Goal: Task Accomplishment & Management: Complete application form

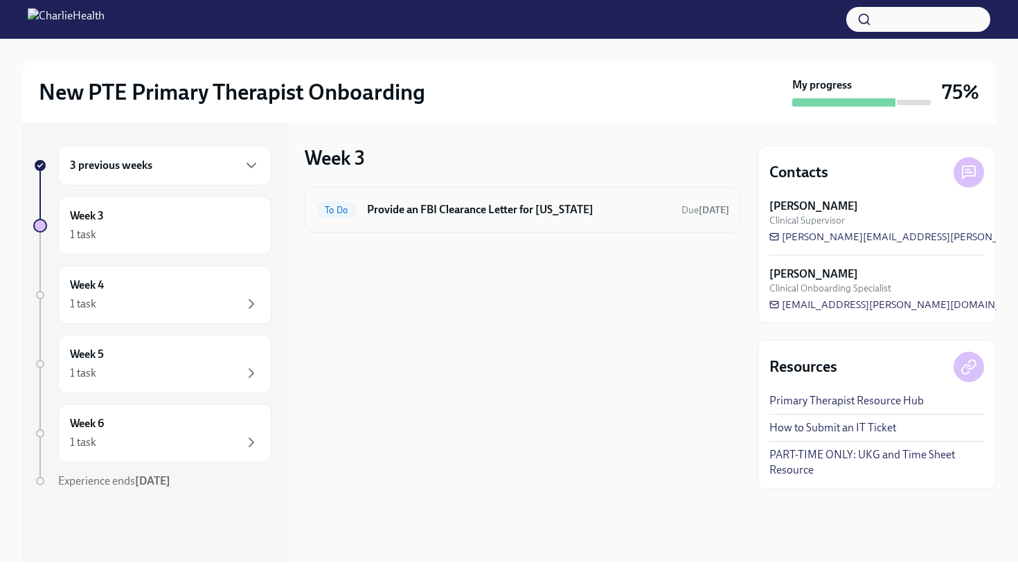
click at [412, 217] on div "To Do Provide an FBI Clearance Letter for [US_STATE] Due [DATE]" at bounding box center [522, 210] width 413 height 22
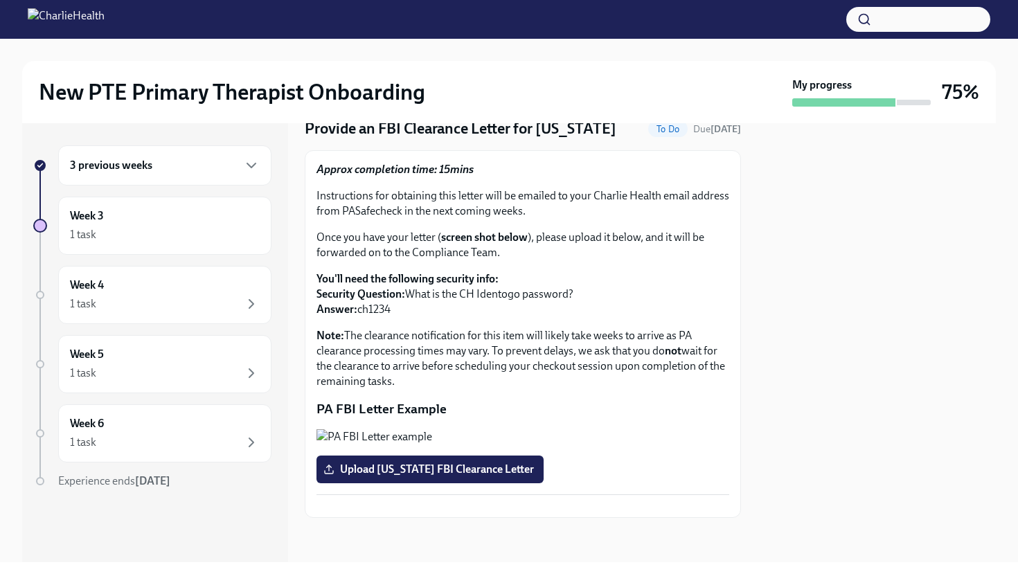
scroll to position [226, 0]
click at [147, 166] on h6 "3 previous weeks" at bounding box center [111, 165] width 82 height 15
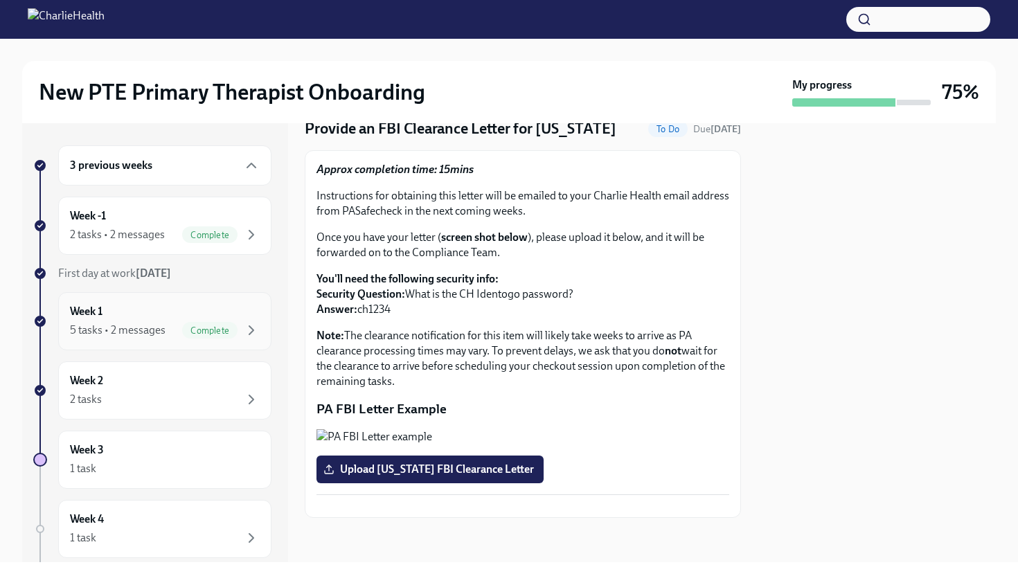
click at [143, 312] on div "Week 1 5 tasks • 2 messages Complete" at bounding box center [165, 321] width 190 height 35
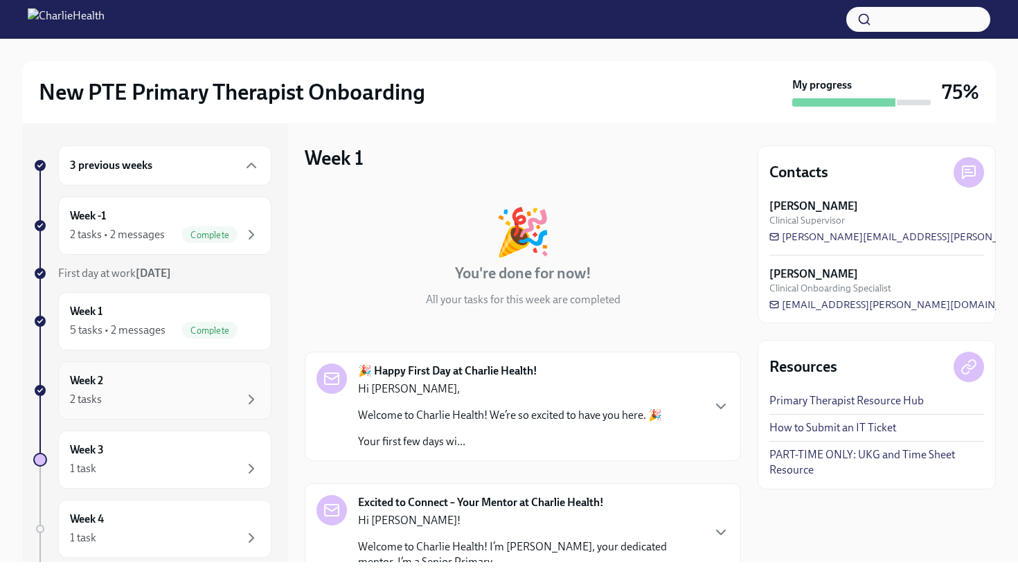
click at [142, 394] on div "2 tasks" at bounding box center [165, 399] width 190 height 17
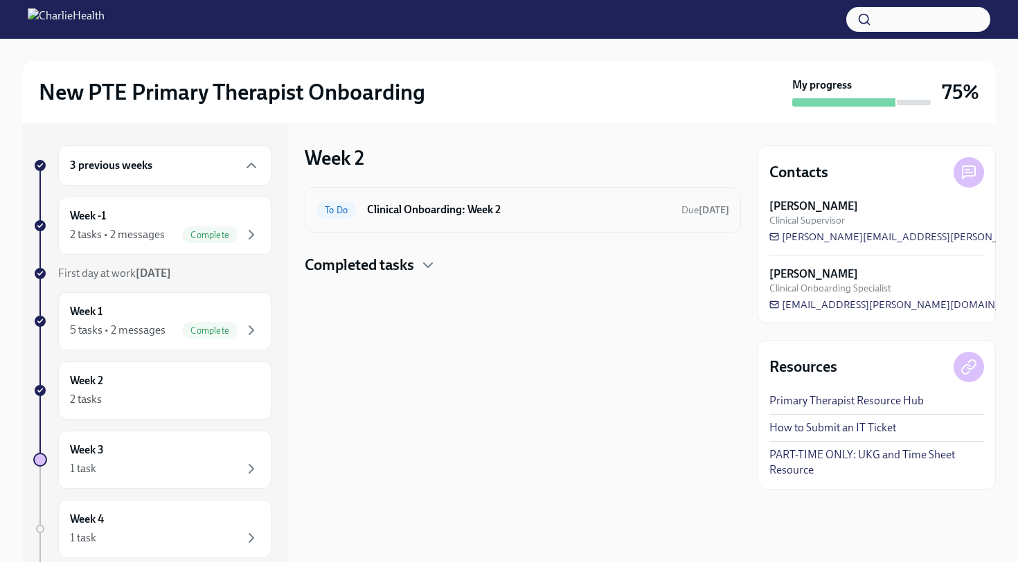
click at [427, 218] on div "To Do Clinical Onboarding: Week 2 Due [DATE]" at bounding box center [522, 210] width 413 height 22
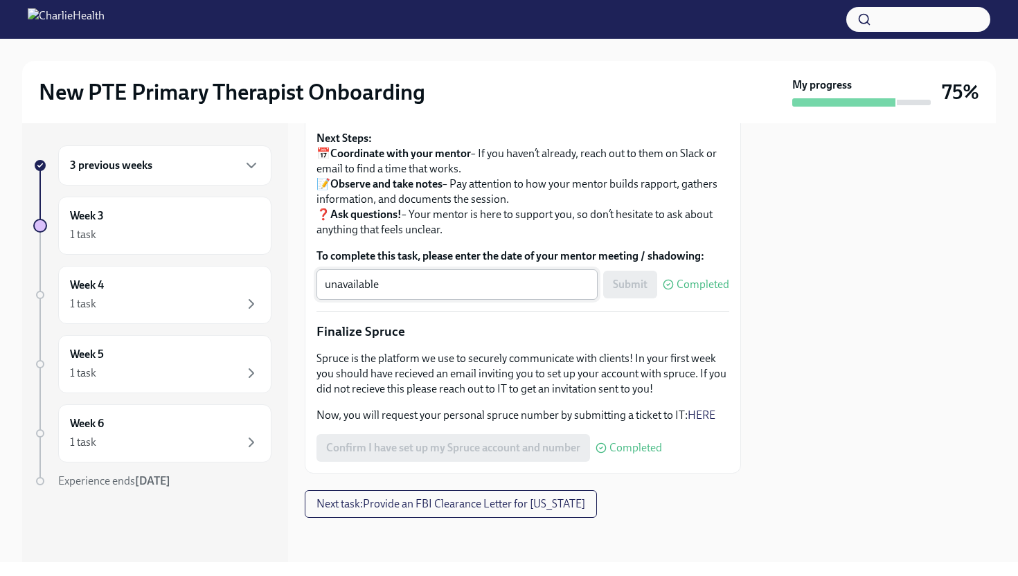
scroll to position [1620, 0]
click at [427, 506] on span "Next task : Provide an FBI Clearance Letter for [US_STATE]" at bounding box center [450, 504] width 269 height 14
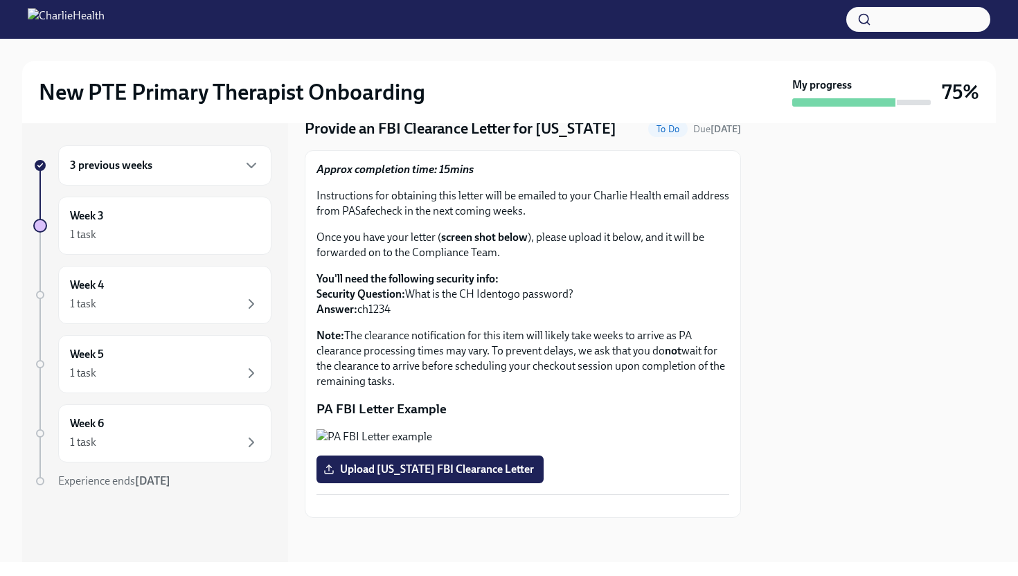
scroll to position [226, 0]
click at [398, 463] on span "Upload [US_STATE] FBI Clearance Letter" at bounding box center [430, 470] width 208 height 14
click at [0, 0] on input "Upload [US_STATE] FBI Clearance Letter" at bounding box center [0, 0] width 0 height 0
click at [163, 220] on div "Week 3 1 task" at bounding box center [165, 225] width 190 height 35
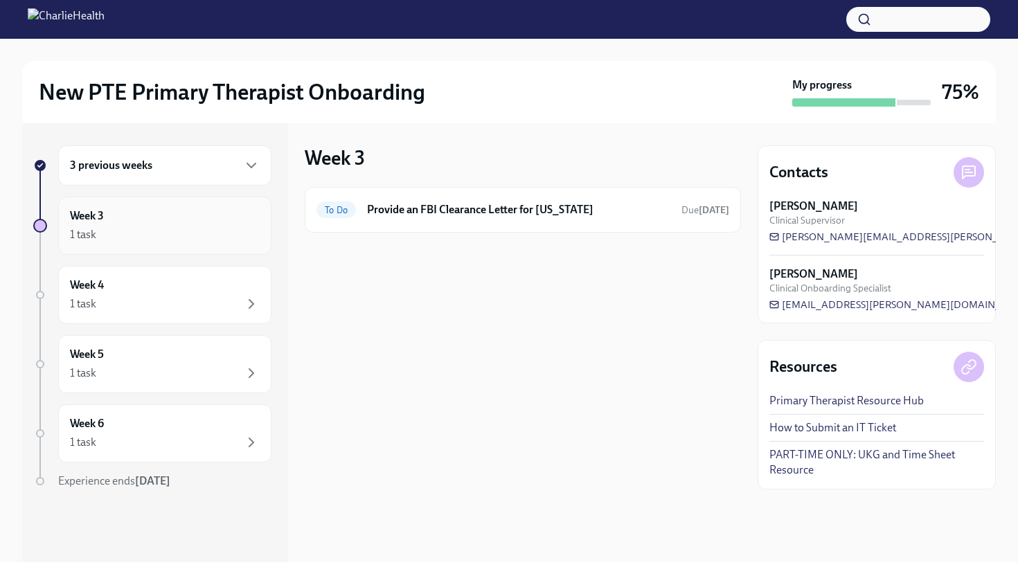
click at [163, 219] on div "Week 3 1 task" at bounding box center [165, 225] width 190 height 35
click at [169, 170] on div "3 previous weeks" at bounding box center [165, 165] width 190 height 17
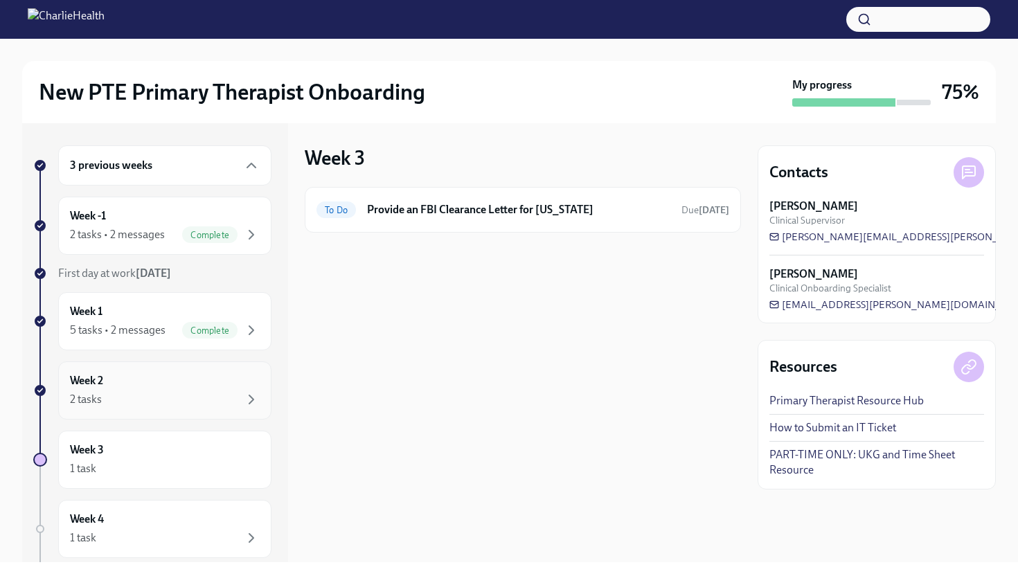
click at [137, 391] on div "2 tasks" at bounding box center [165, 399] width 190 height 17
click at [461, 210] on h6 "Clinical Onboarding: Week 2" at bounding box center [518, 209] width 303 height 15
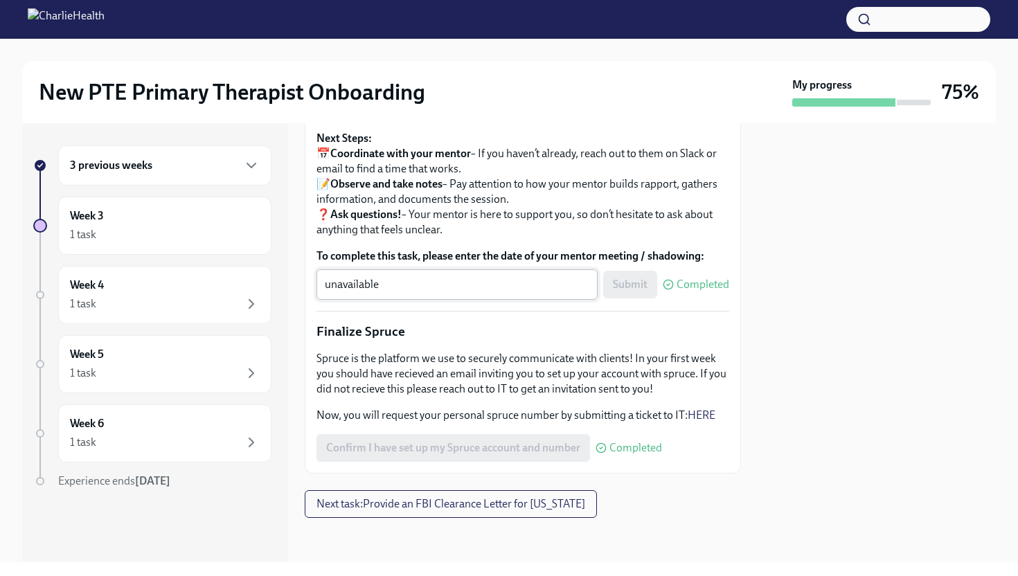
scroll to position [1620, 0]
click at [134, 231] on div "1 task" at bounding box center [165, 234] width 190 height 17
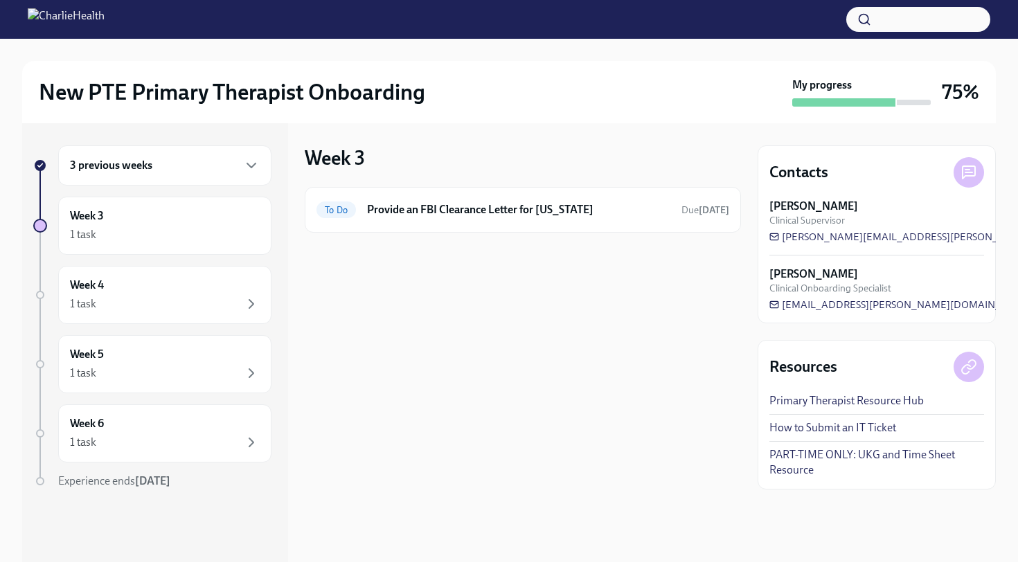
click at [129, 163] on h6 "3 previous weeks" at bounding box center [111, 165] width 82 height 15
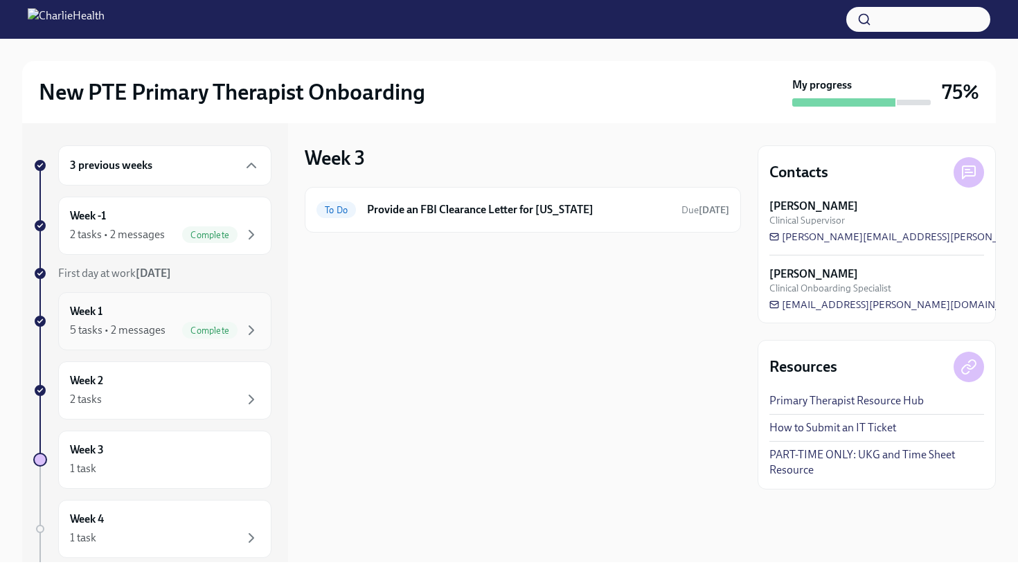
click at [204, 313] on div "Week 1 5 tasks • 2 messages Complete" at bounding box center [165, 321] width 190 height 35
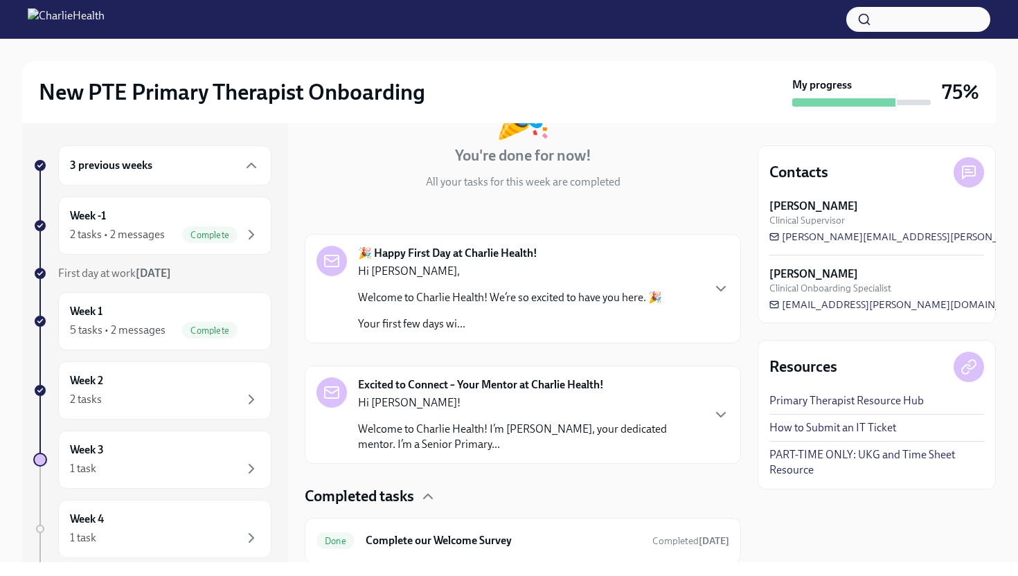
scroll to position [391, 0]
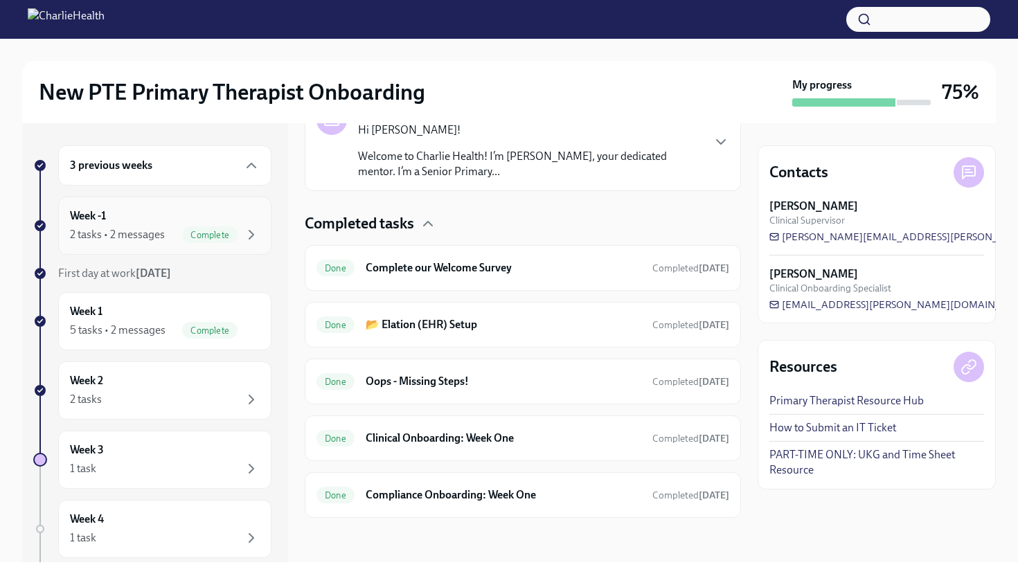
click at [145, 219] on div "Week -1 2 tasks • 2 messages Complete" at bounding box center [165, 225] width 190 height 35
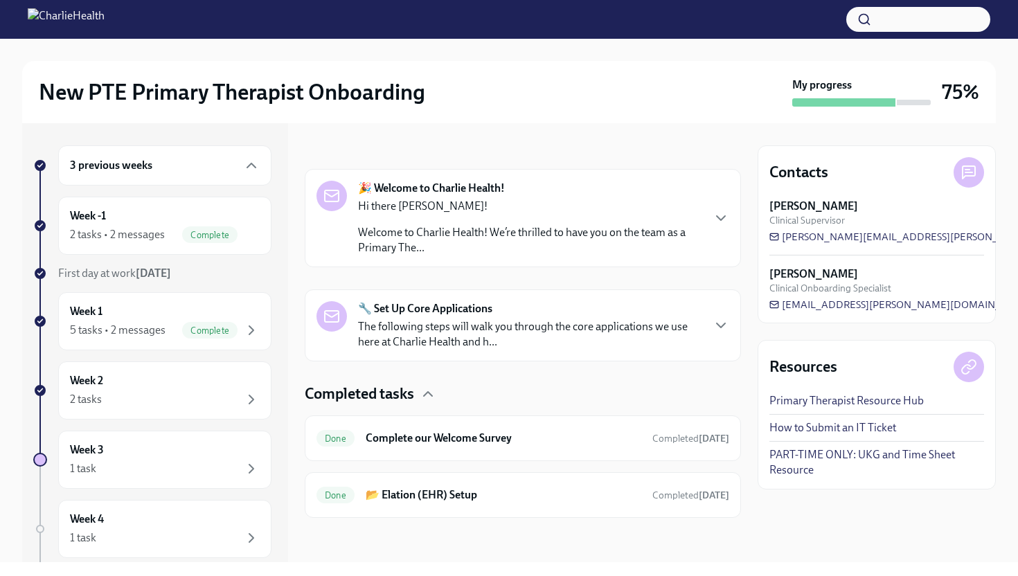
click at [474, 305] on strong "🔧 Set Up Core Applications" at bounding box center [425, 308] width 134 height 15
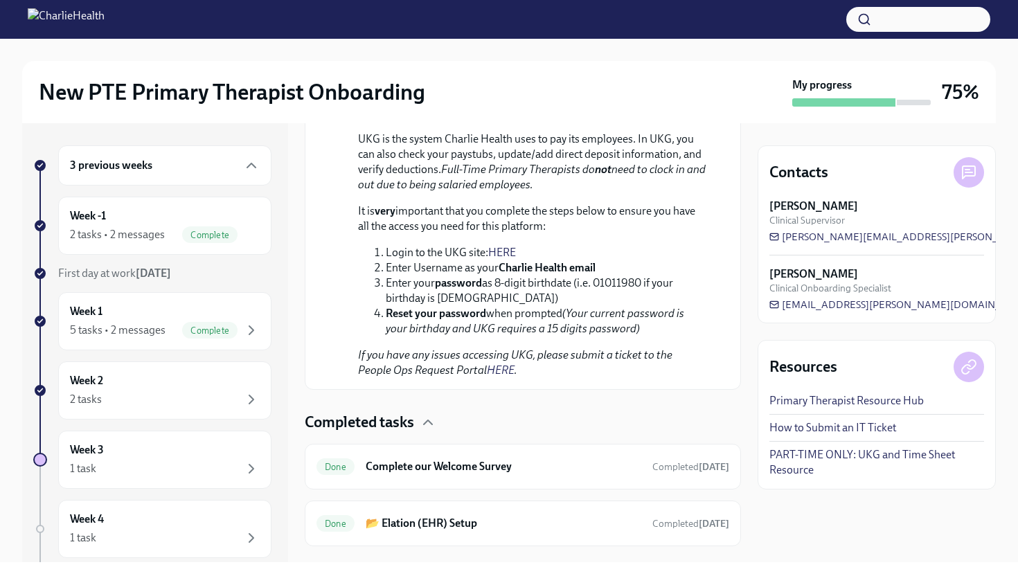
scroll to position [1215, 0]
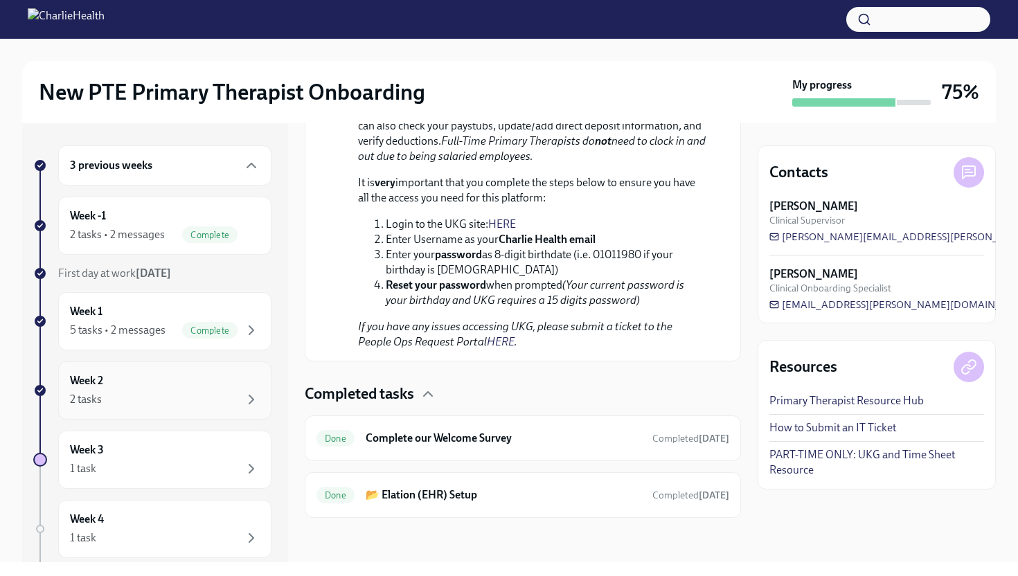
click at [136, 391] on div "2 tasks" at bounding box center [165, 399] width 190 height 17
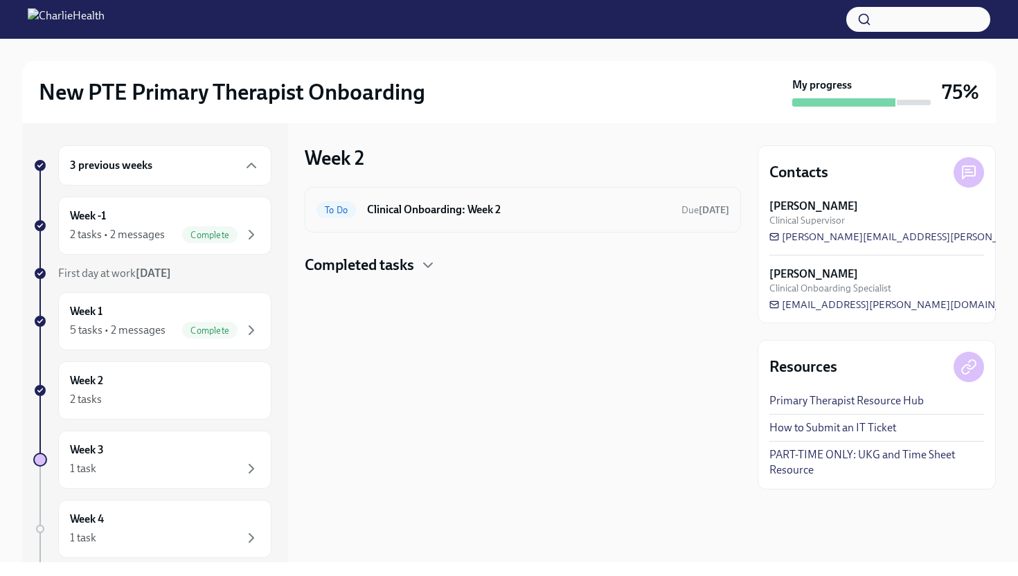
click at [383, 227] on div "To Do Clinical Onboarding: Week 2 Due [DATE]" at bounding box center [523, 210] width 436 height 46
click at [381, 269] on h4 "Completed tasks" at bounding box center [359, 265] width 109 height 21
click at [420, 211] on h6 "Clinical Onboarding: Week 2" at bounding box center [518, 209] width 303 height 15
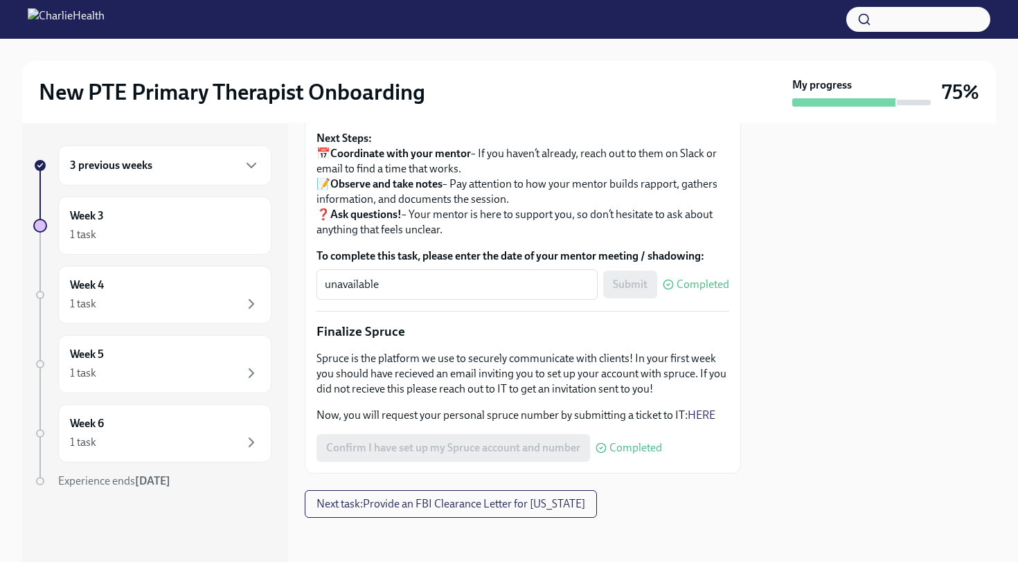
scroll to position [1620, 0]
click at [183, 243] on div "Week 3 1 task" at bounding box center [164, 226] width 213 height 58
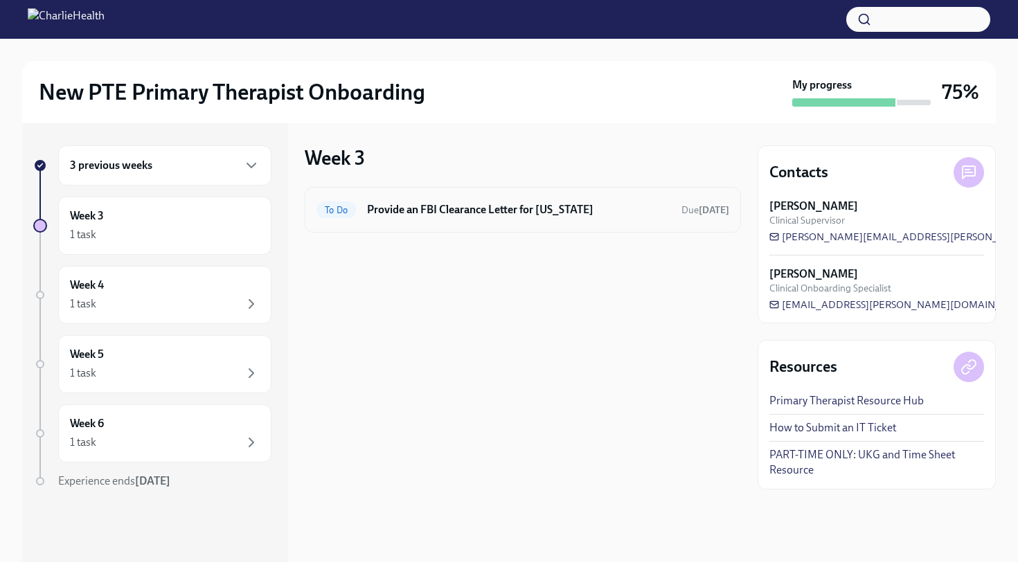
click at [421, 221] on div "To Do Provide an FBI Clearance Letter for [US_STATE] Due [DATE]" at bounding box center [523, 210] width 436 height 46
click at [497, 207] on h6 "Provide an FBI Clearance Letter for [US_STATE]" at bounding box center [518, 209] width 303 height 15
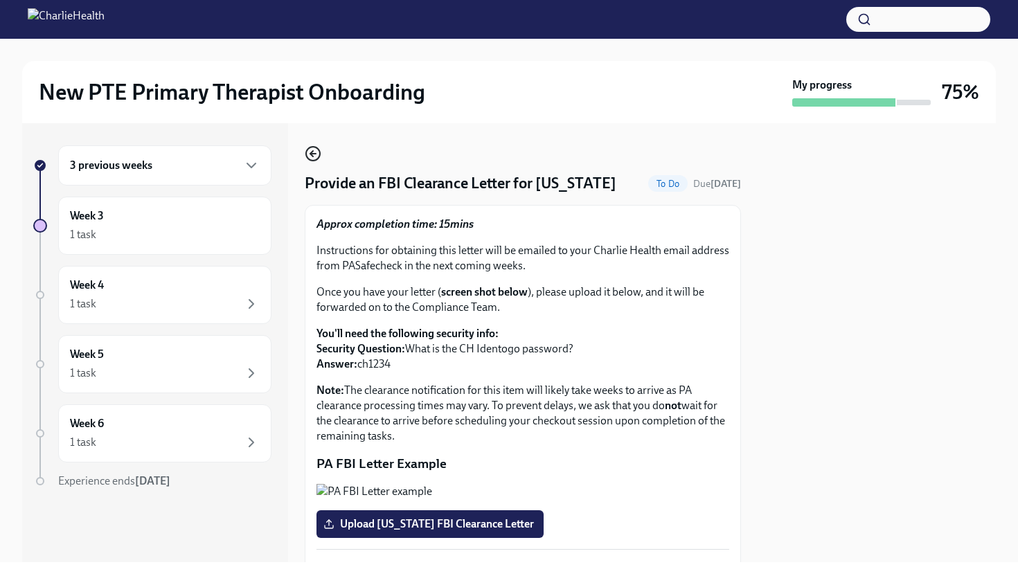
click at [314, 148] on icon "button" at bounding box center [313, 153] width 17 height 17
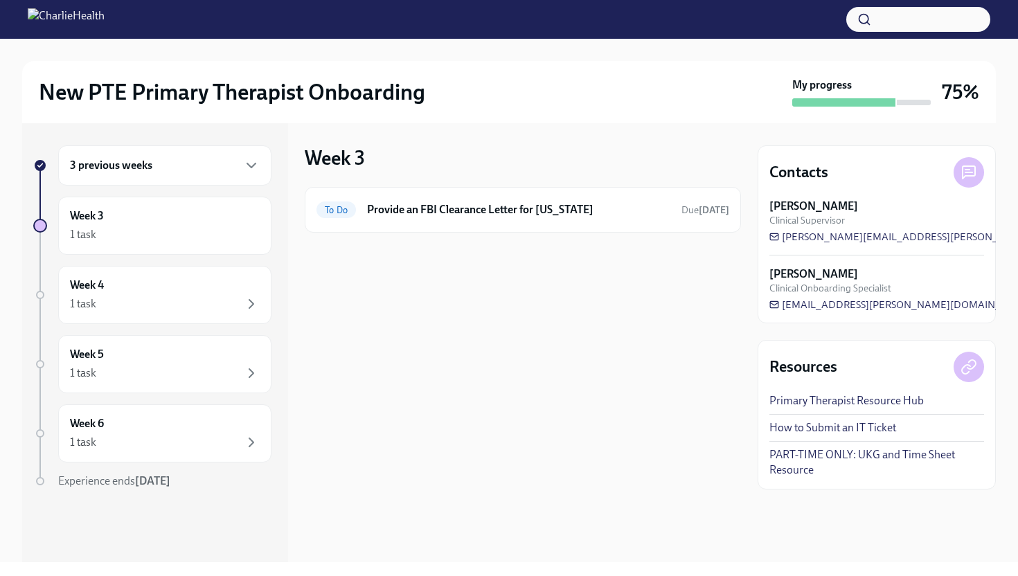
click at [177, 177] on div "3 previous weeks" at bounding box center [164, 165] width 213 height 40
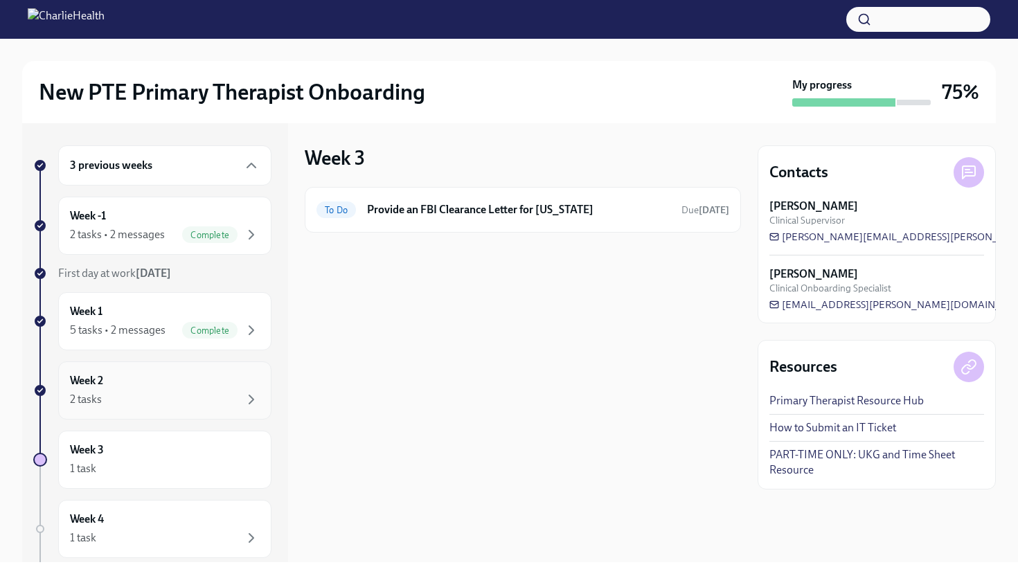
click at [136, 375] on div "Week 2 2 tasks" at bounding box center [165, 390] width 190 height 35
click at [370, 270] on h4 "Completed tasks" at bounding box center [359, 265] width 109 height 21
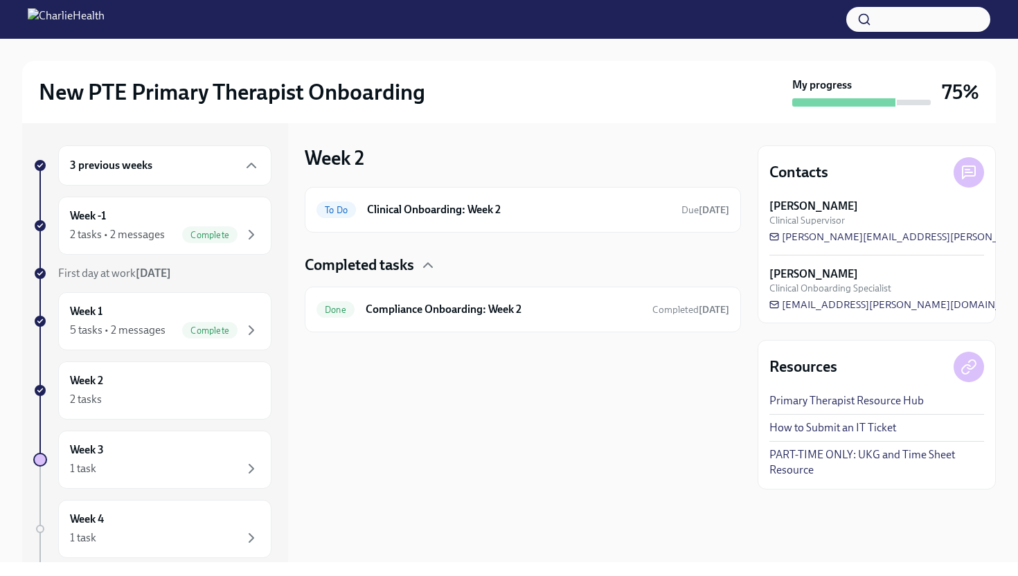
click at [370, 270] on h4 "Completed tasks" at bounding box center [359, 265] width 109 height 21
click at [511, 190] on div "To Do Clinical Onboarding: Week 2 Due [DATE]" at bounding box center [523, 210] width 436 height 46
click at [514, 197] on div "To Do Clinical Onboarding: Week 2 Due [DATE]" at bounding box center [523, 210] width 436 height 46
click at [503, 201] on div "To Do Clinical Onboarding: Week 2 Due [DATE]" at bounding box center [522, 210] width 413 height 22
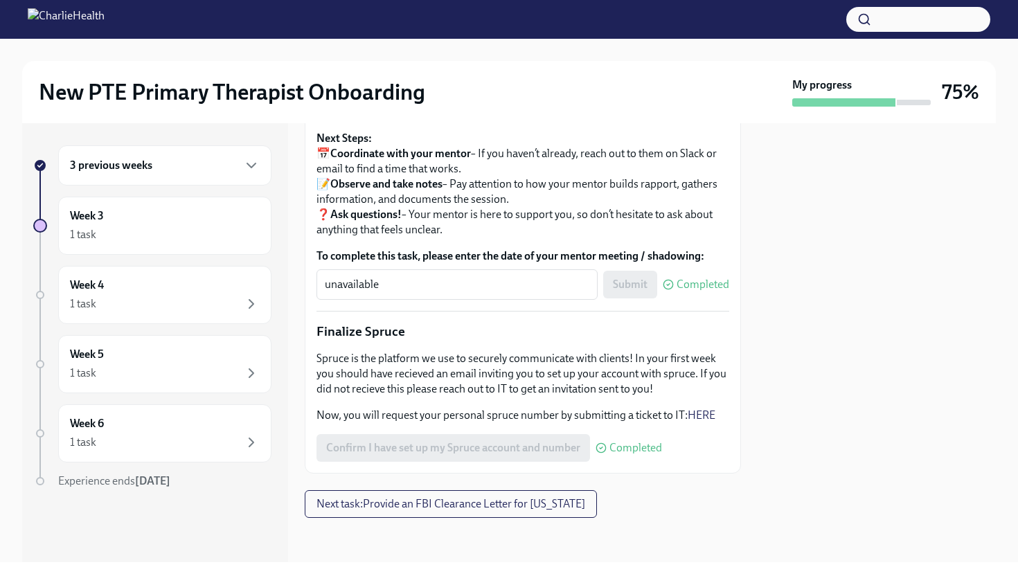
scroll to position [1620, 0]
click at [168, 305] on div "1 task" at bounding box center [165, 304] width 190 height 17
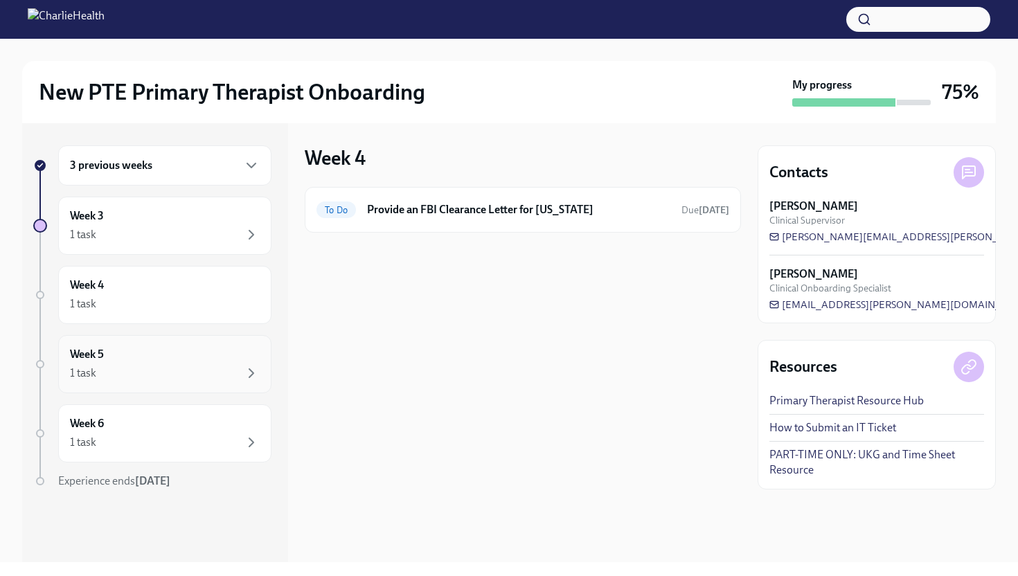
click at [170, 369] on div "1 task" at bounding box center [165, 373] width 190 height 17
click at [149, 370] on div "1 task" at bounding box center [165, 373] width 190 height 17
click at [87, 363] on div "Week 5 1 task" at bounding box center [165, 364] width 190 height 35
click at [90, 371] on div "1 task" at bounding box center [83, 373] width 26 height 15
click at [92, 367] on div "1 task" at bounding box center [83, 373] width 26 height 15
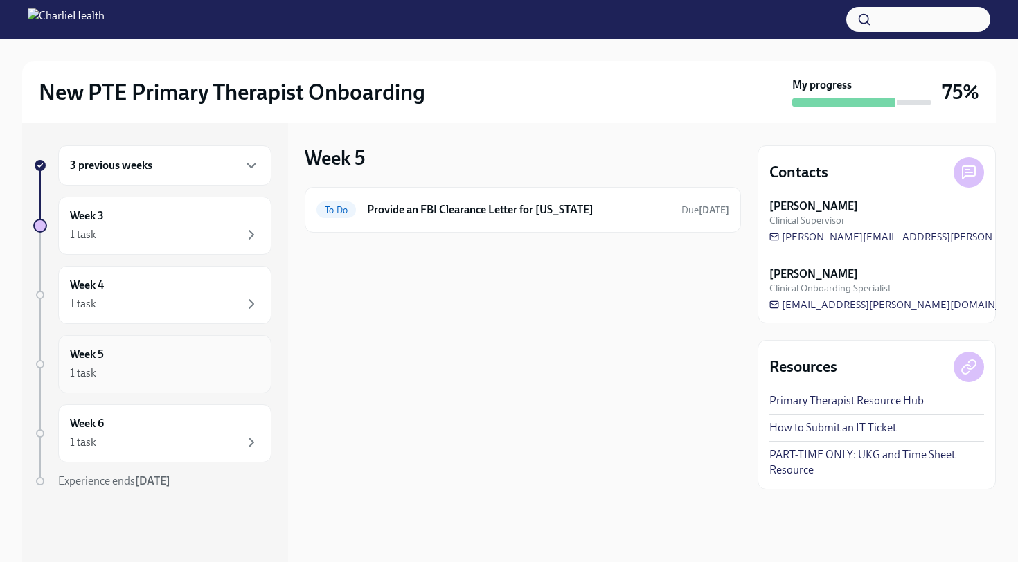
click at [92, 367] on div "1 task" at bounding box center [83, 373] width 26 height 15
click at [168, 310] on div "1 task" at bounding box center [165, 304] width 190 height 17
click at [103, 379] on div "1 task" at bounding box center [165, 373] width 190 height 17
click at [204, 316] on div "Week 4 1 task" at bounding box center [164, 295] width 213 height 58
click at [170, 447] on div "1 task" at bounding box center [165, 442] width 190 height 17
